Goal: Task Accomplishment & Management: Use online tool/utility

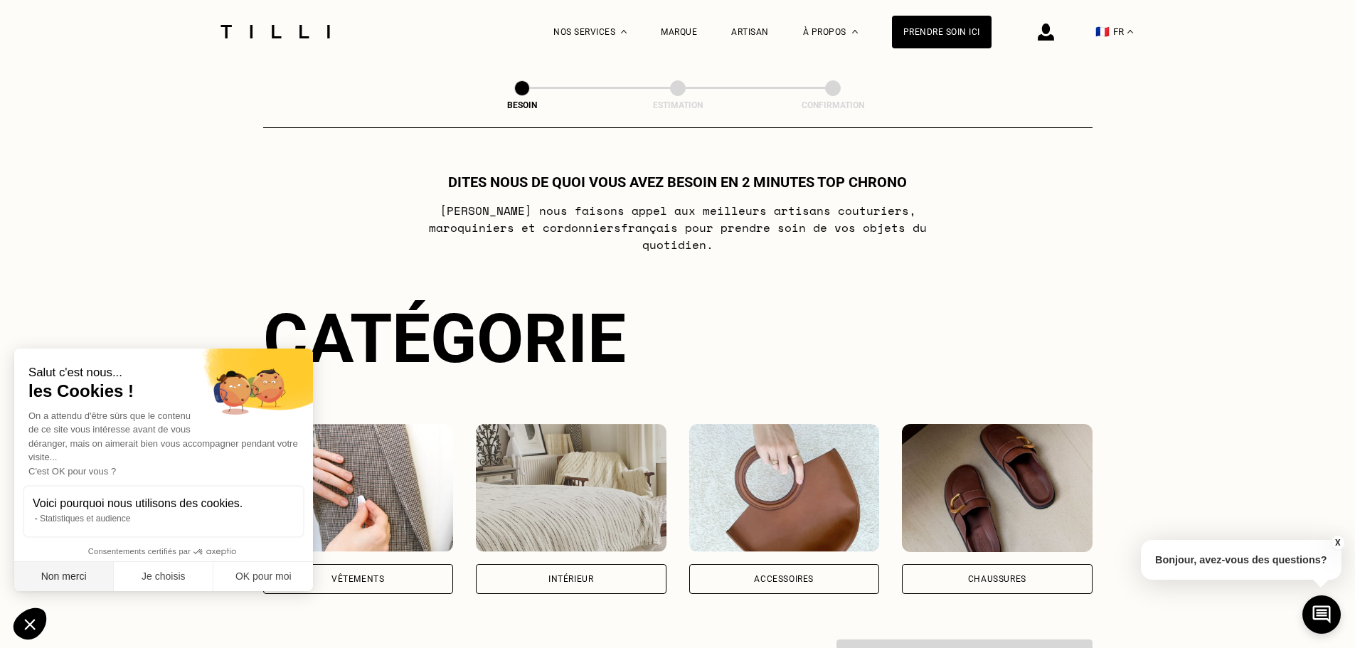
click at [92, 571] on button "Non merci" at bounding box center [64, 577] width 100 height 30
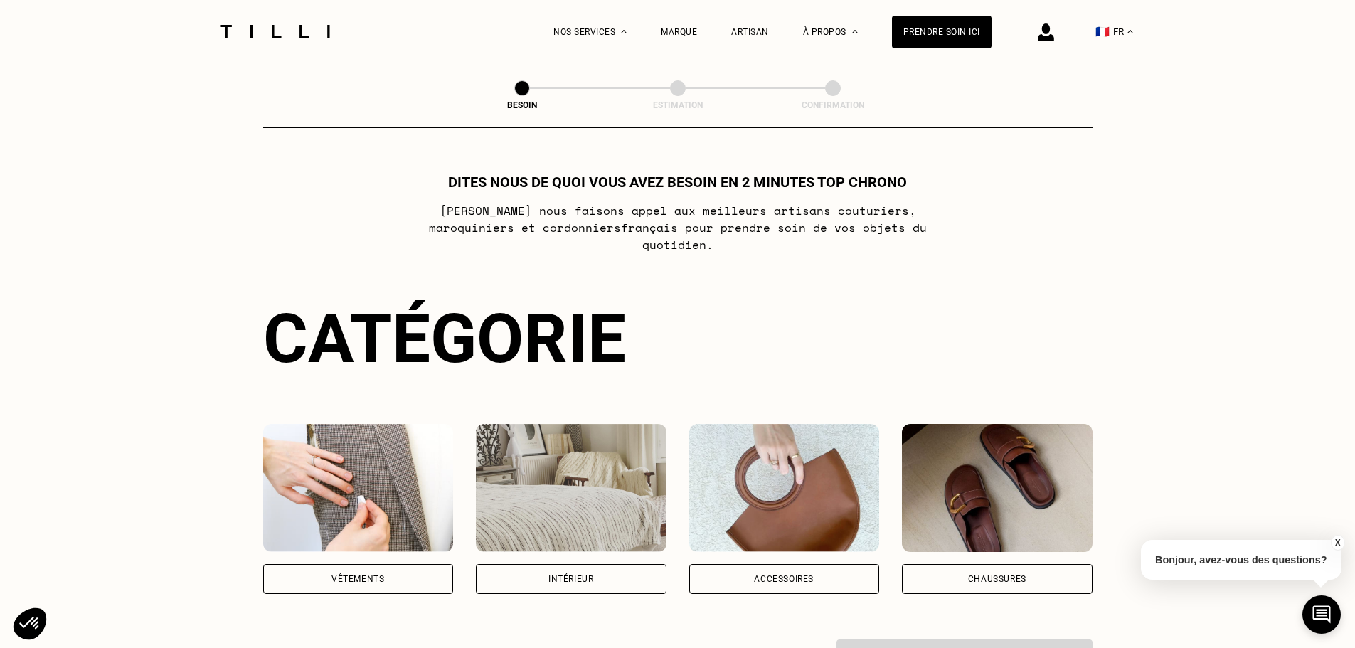
click at [378, 459] on img at bounding box center [358, 488] width 191 height 128
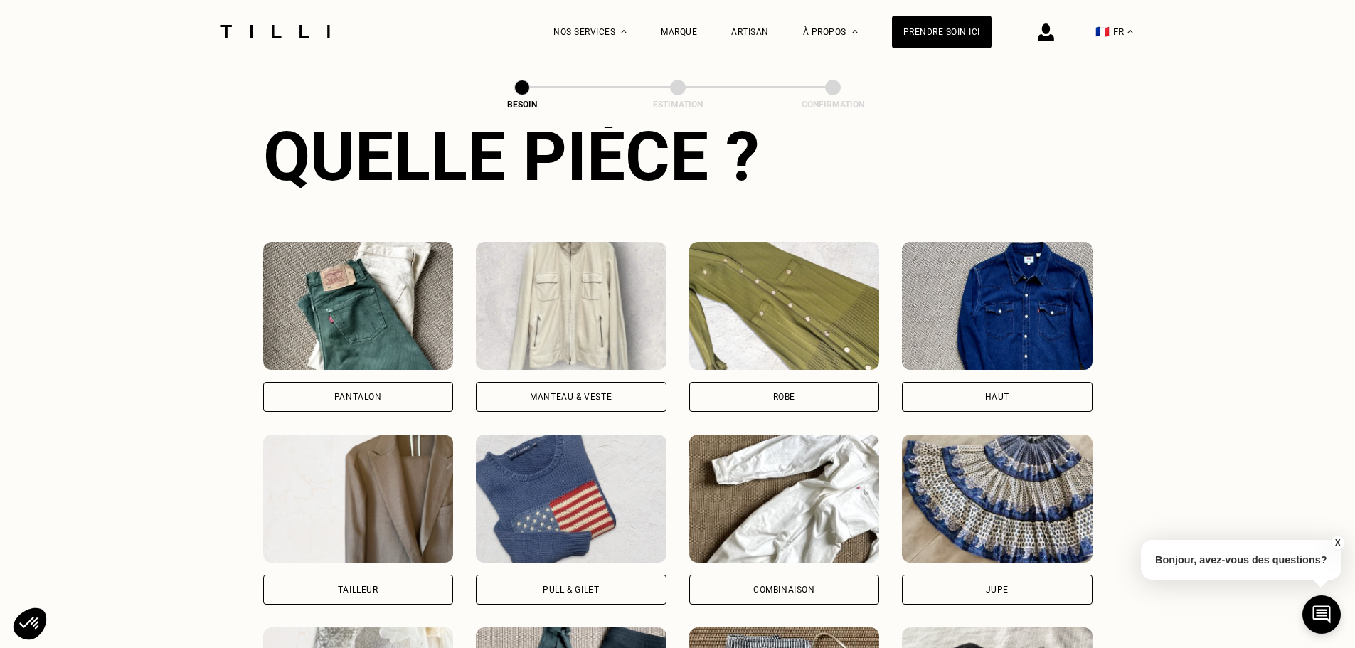
scroll to position [536, 0]
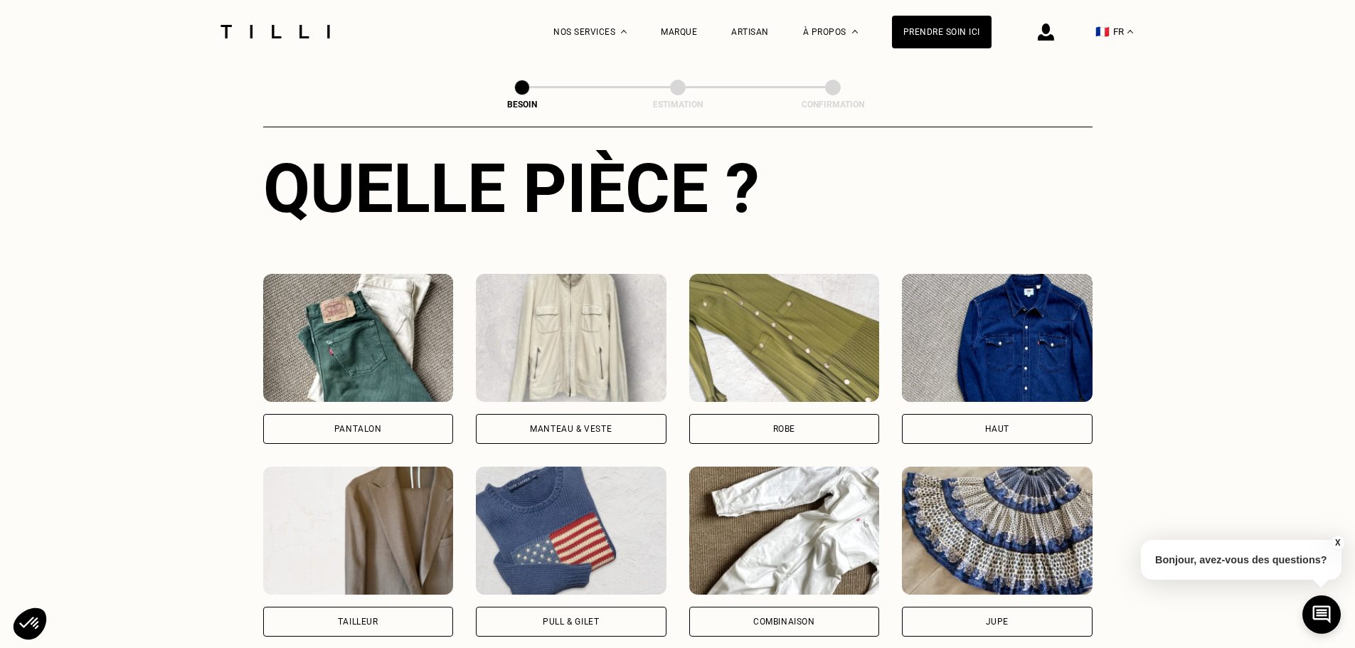
click at [380, 358] on img at bounding box center [358, 338] width 191 height 128
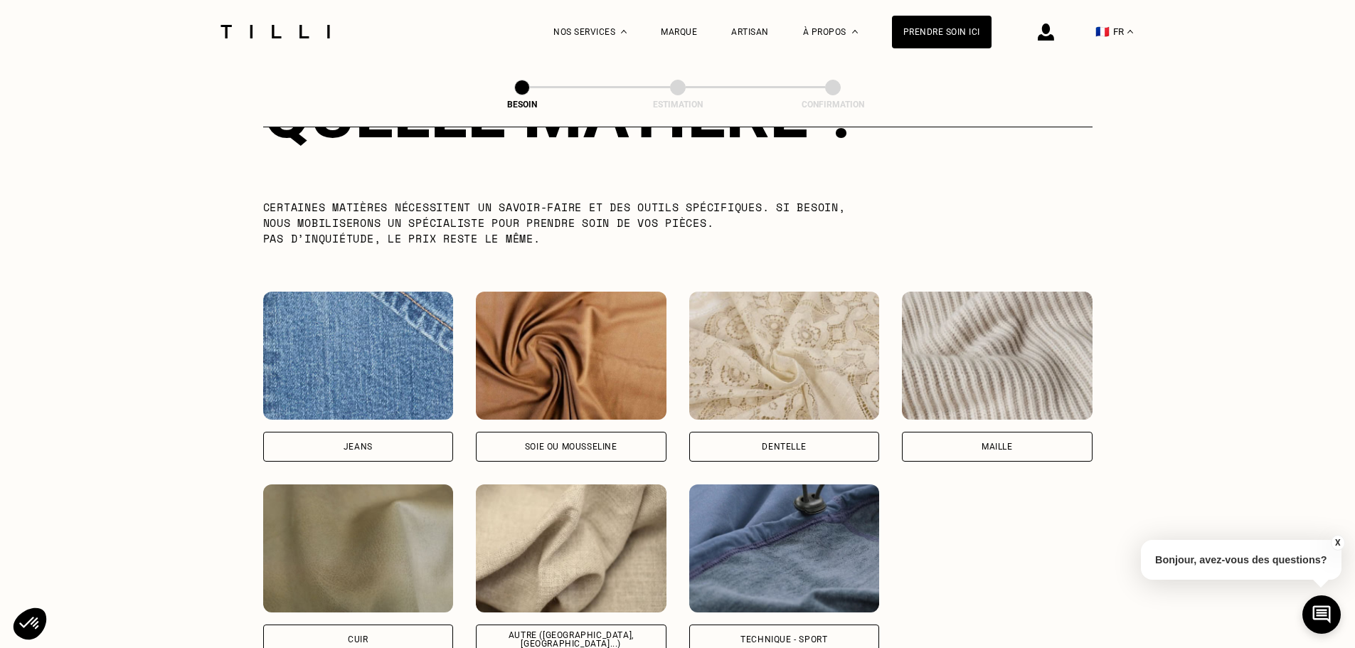
scroll to position [1381, 0]
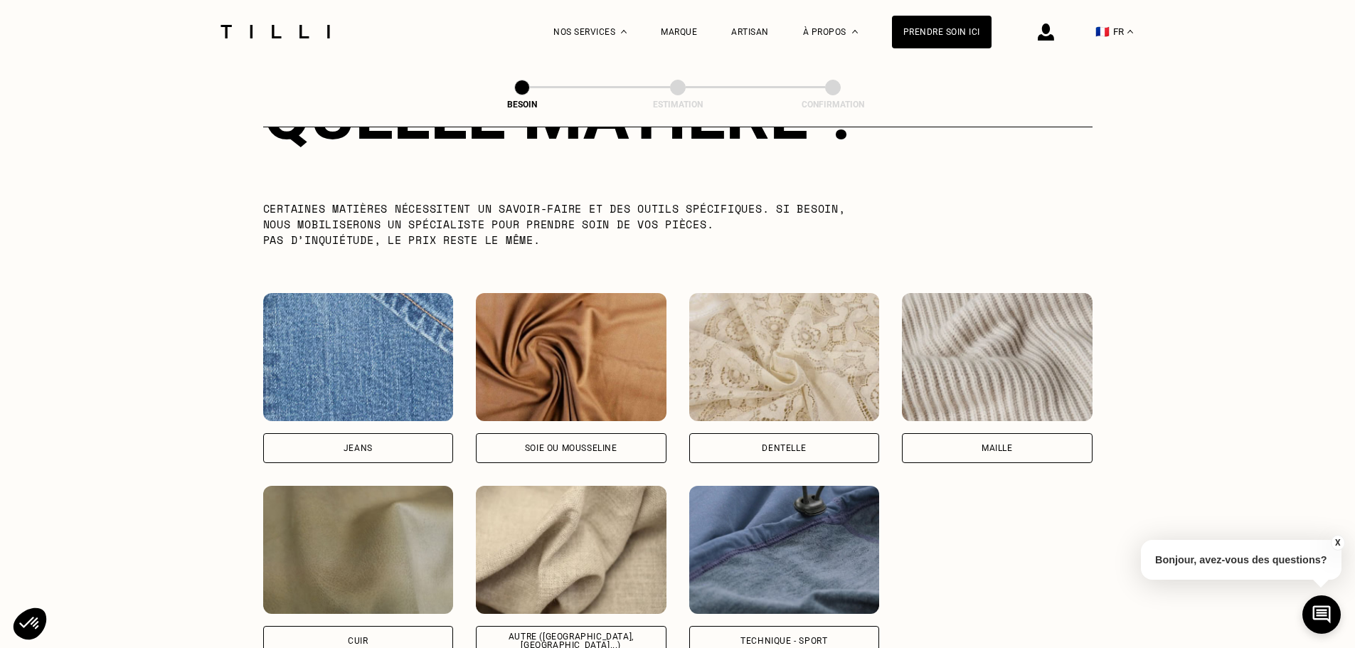
click at [979, 358] on img at bounding box center [997, 357] width 191 height 128
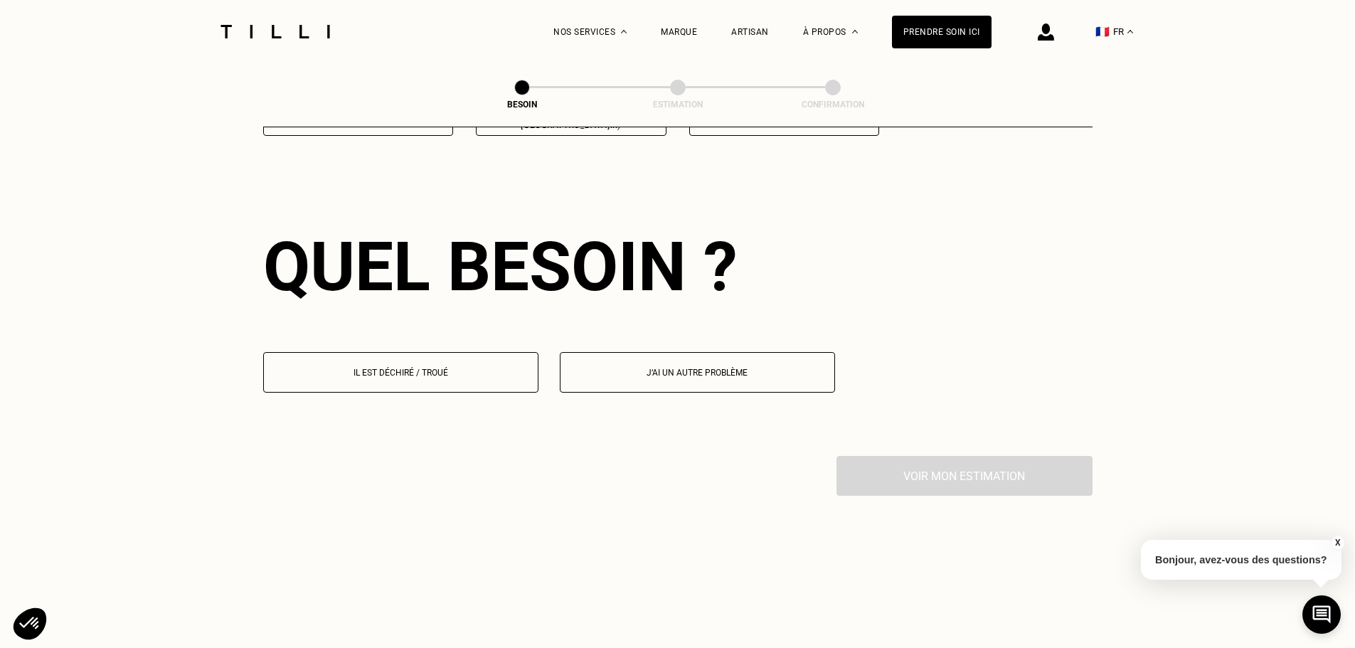
scroll to position [1912, 0]
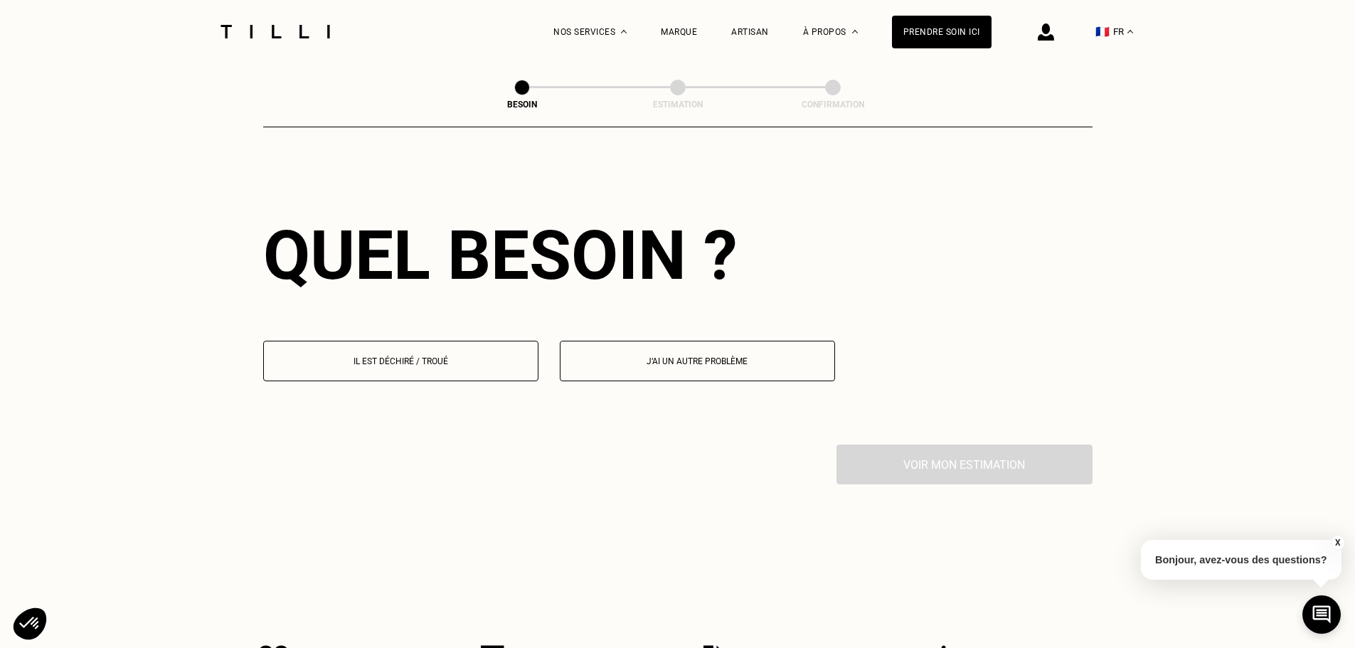
click at [424, 360] on button "Il est déchiré / troué" at bounding box center [400, 361] width 275 height 41
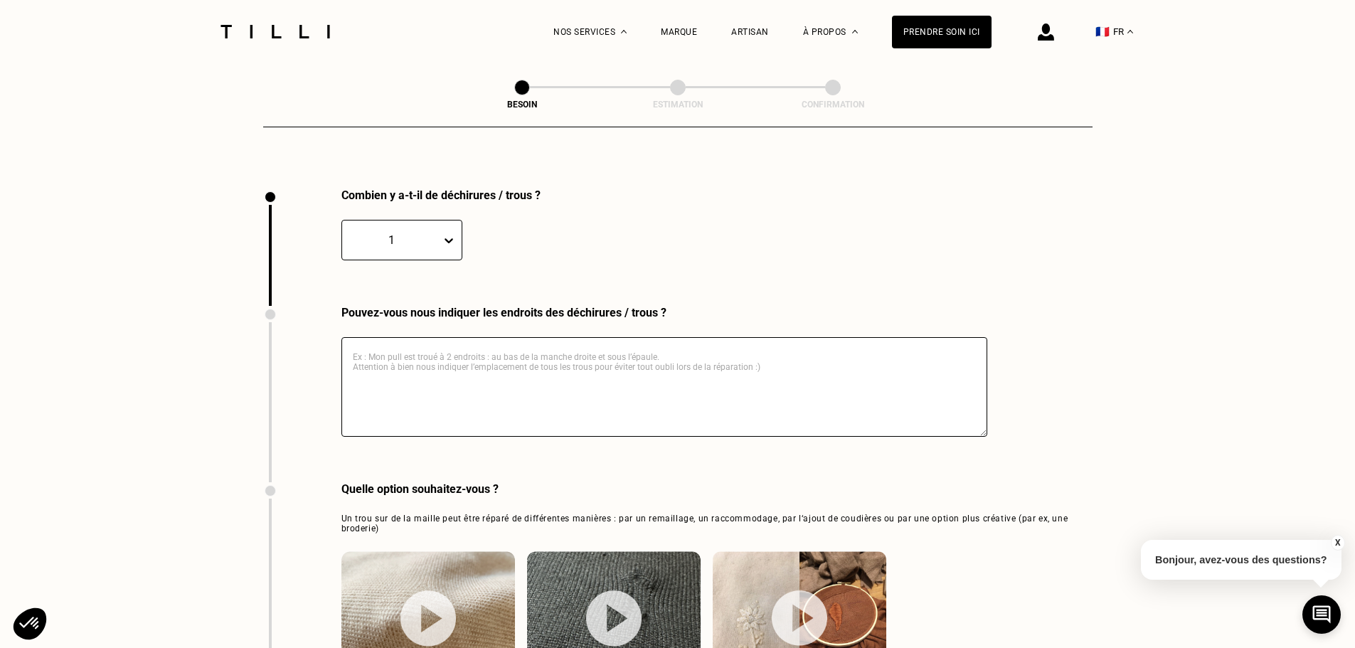
scroll to position [2189, 0]
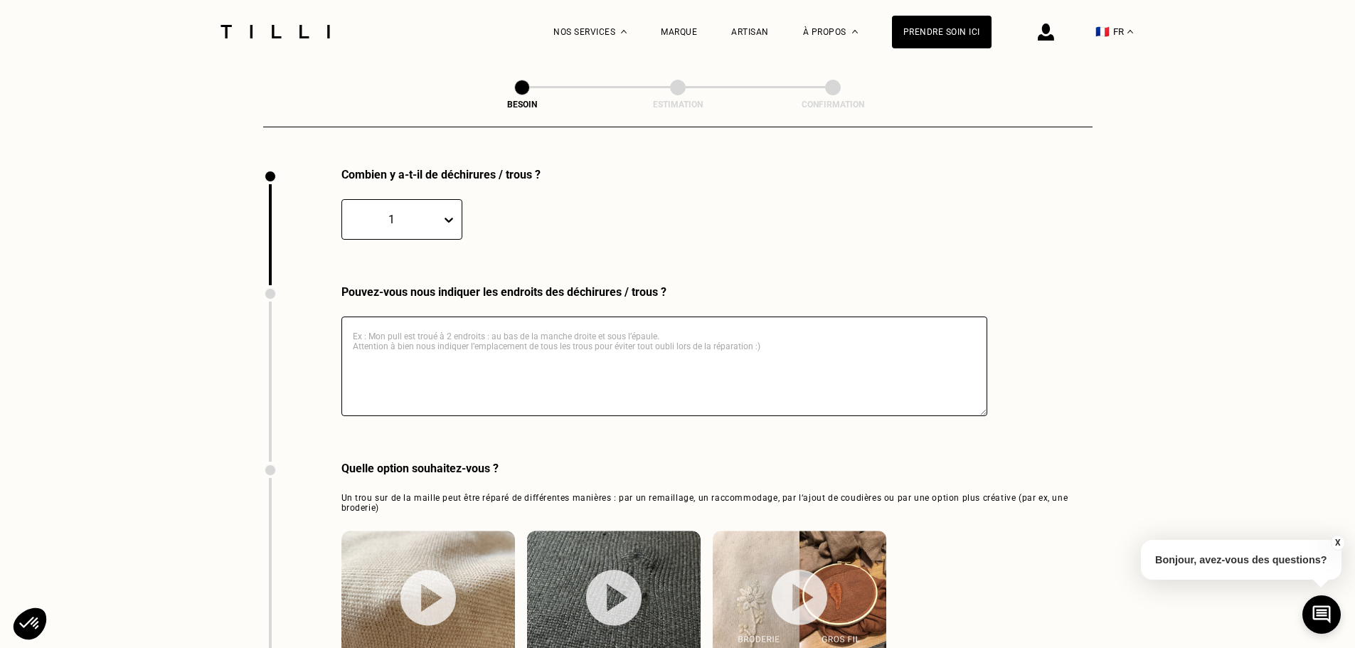
click at [443, 213] on icon at bounding box center [449, 220] width 14 height 14
click at [444, 213] on icon at bounding box center [449, 220] width 14 height 14
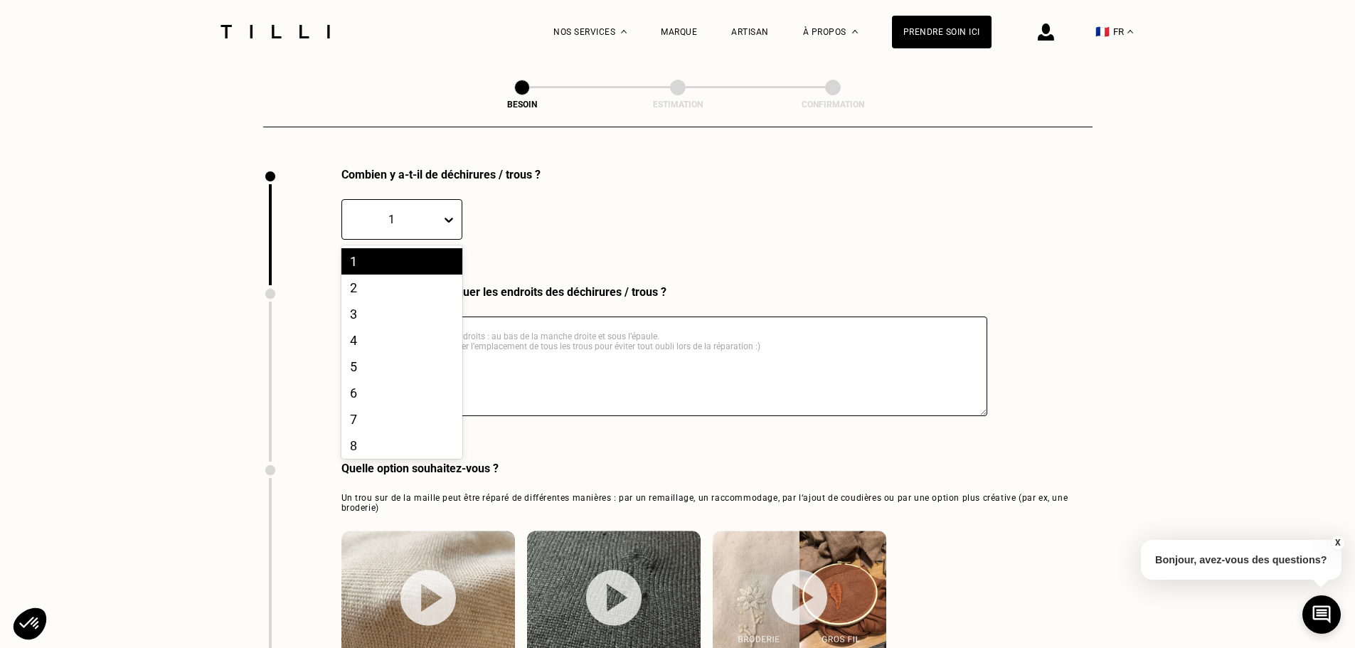
click at [444, 215] on icon at bounding box center [449, 220] width 14 height 14
click at [389, 311] on div "3" at bounding box center [401, 314] width 121 height 26
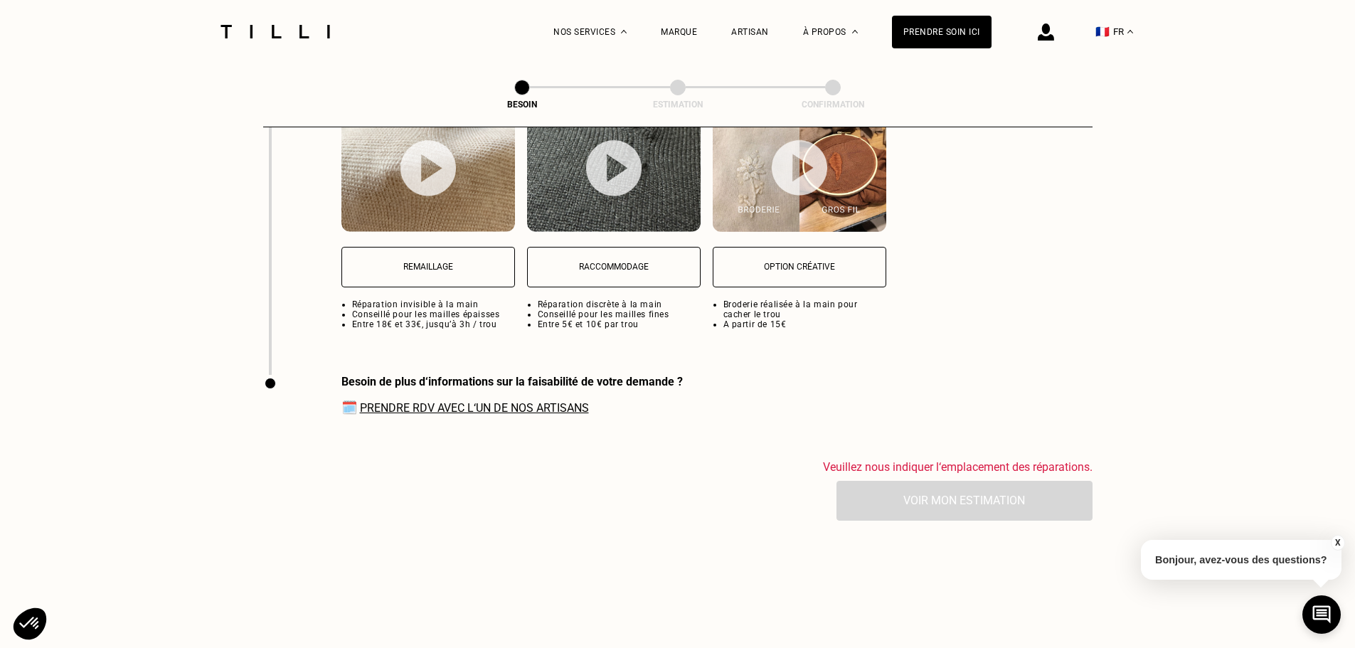
scroll to position [2616, 0]
